Goal: Task Accomplishment & Management: Manage account settings

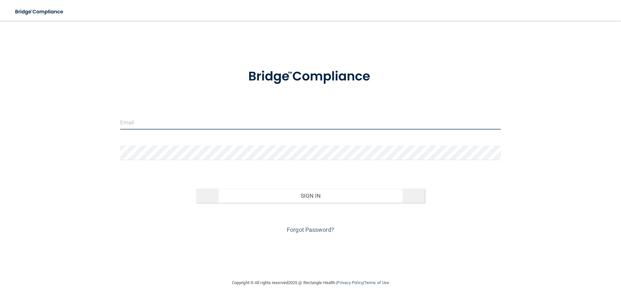
type input "[EMAIL_ADDRESS][DOMAIN_NAME]"
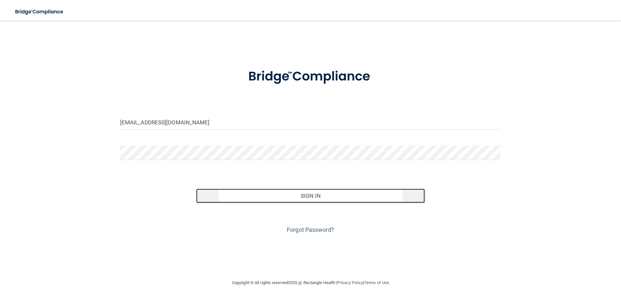
click at [310, 201] on button "Sign In" at bounding box center [310, 196] width 229 height 14
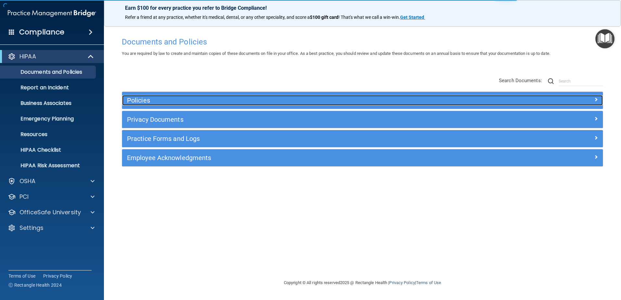
click at [165, 102] on h5 "Policies" at bounding box center [302, 100] width 351 height 7
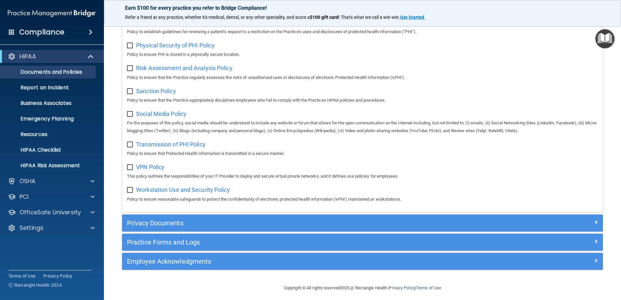
scroll to position [423, 0]
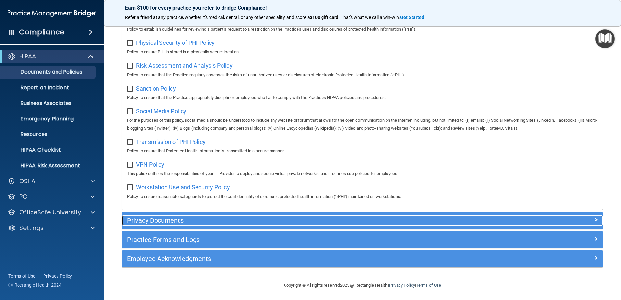
click at [174, 224] on h5 "Privacy Documents" at bounding box center [302, 220] width 351 height 7
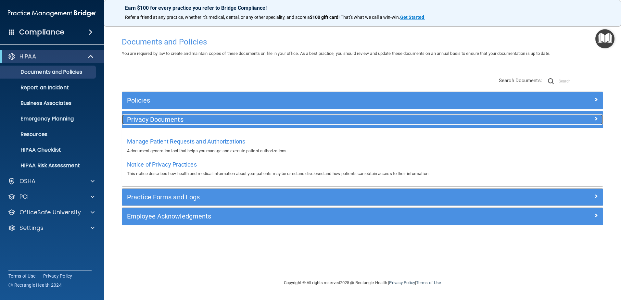
scroll to position [0, 0]
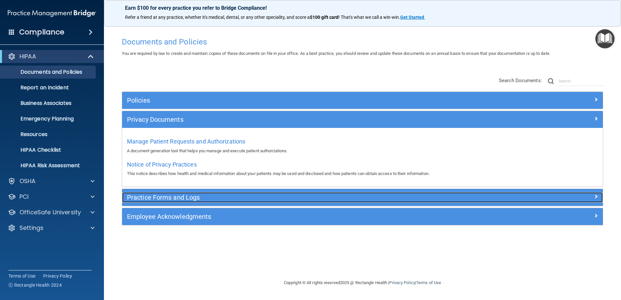
click at [177, 199] on h5 "Practice Forms and Logs" at bounding box center [302, 197] width 351 height 7
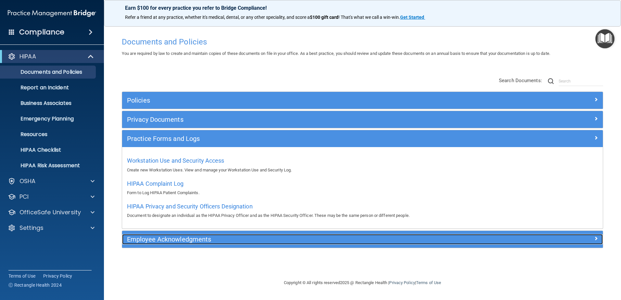
click at [194, 239] on h5 "Employee Acknowledgments" at bounding box center [302, 239] width 351 height 7
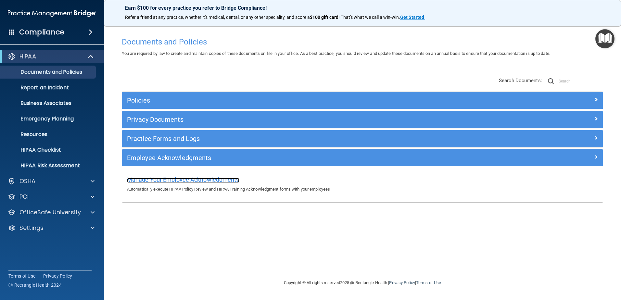
click at [185, 181] on span "Manage Your Employee Acknowledgments" at bounding box center [183, 179] width 112 height 7
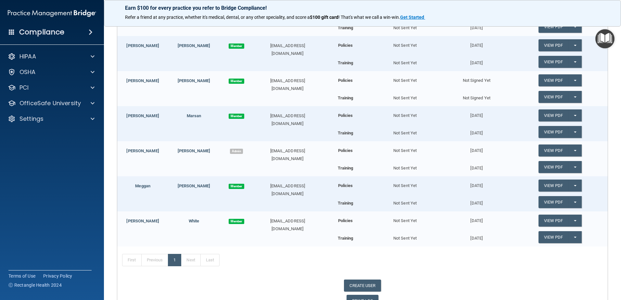
scroll to position [130, 0]
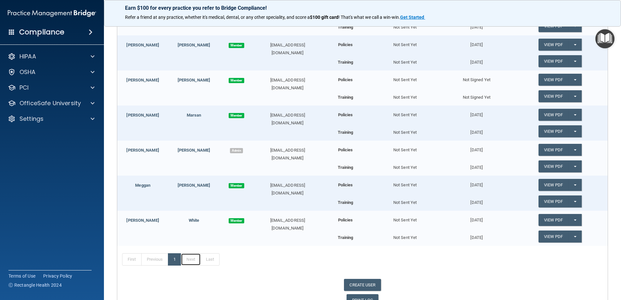
click at [193, 260] on link "Next" at bounding box center [191, 260] width 20 height 12
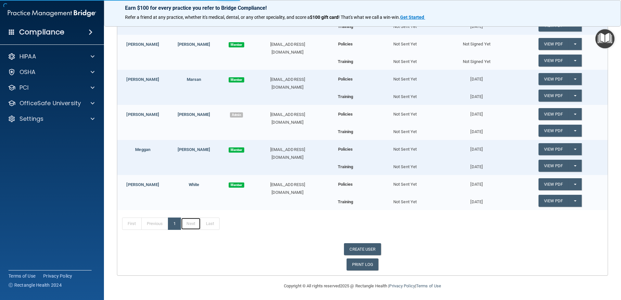
scroll to position [167, 0]
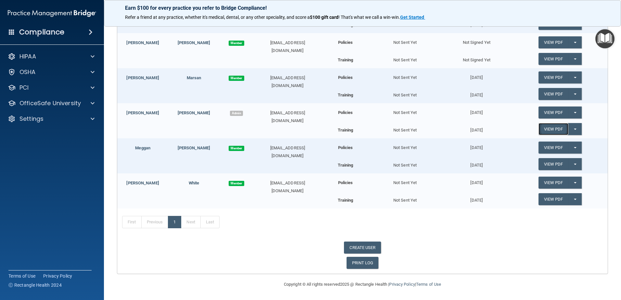
click at [553, 131] on link "View PDF" at bounding box center [554, 129] width 30 height 12
click at [59, 107] on p "OfficeSafe University" at bounding box center [50, 103] width 61 height 8
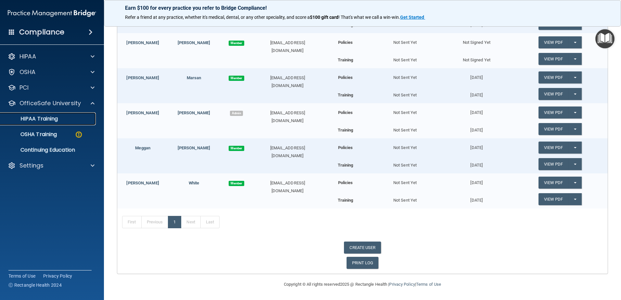
click at [62, 122] on link "HIPAA Training" at bounding box center [44, 118] width 102 height 13
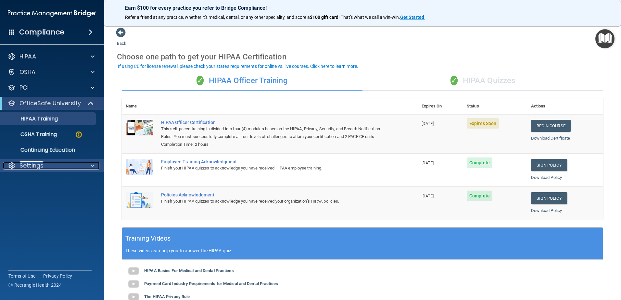
click at [64, 168] on div "Settings" at bounding box center [43, 166] width 81 height 8
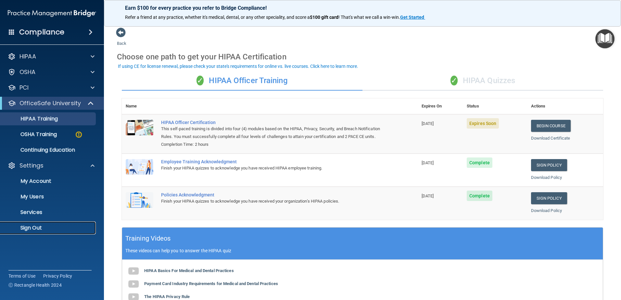
click at [45, 226] on p "Sign Out" at bounding box center [48, 228] width 89 height 7
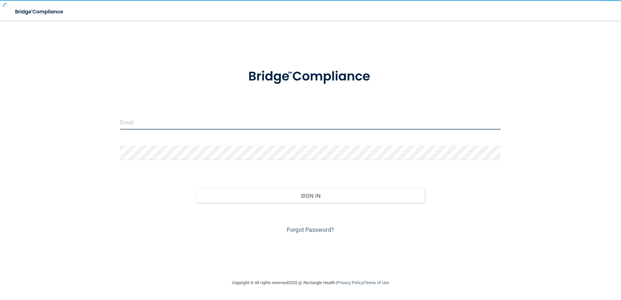
type input "[EMAIL_ADDRESS][DOMAIN_NAME]"
